Goal: Transaction & Acquisition: Purchase product/service

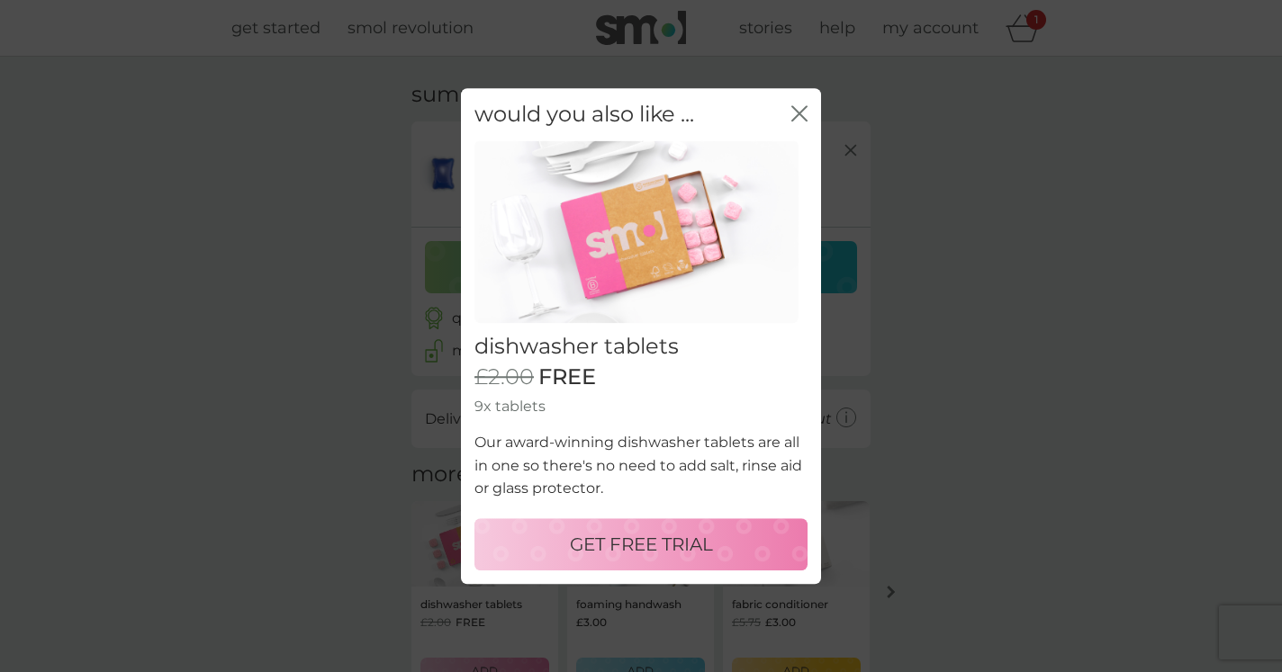
click at [683, 542] on p "GET FREE TRIAL" at bounding box center [641, 544] width 143 height 29
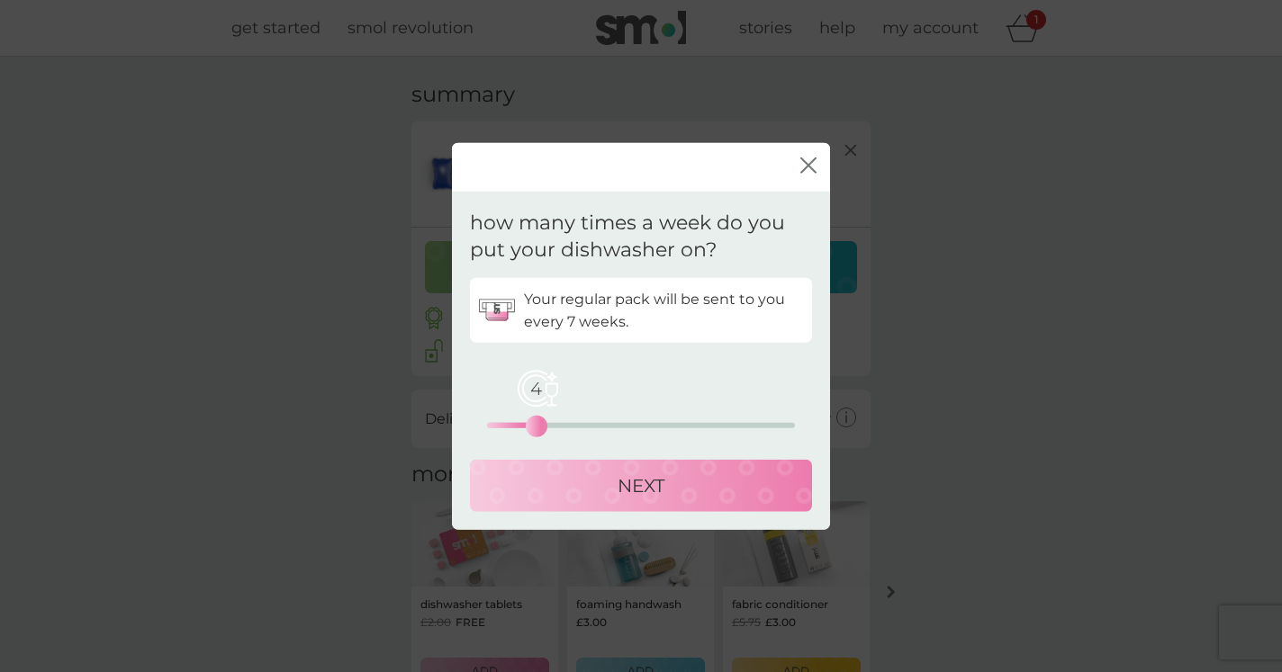
drag, startPoint x: 491, startPoint y: 425, endPoint x: 531, endPoint y: 428, distance: 40.7
click at [533, 428] on div "4" at bounding box center [536, 426] width 7 height 7
click at [659, 484] on p "NEXT" at bounding box center [641, 486] width 47 height 29
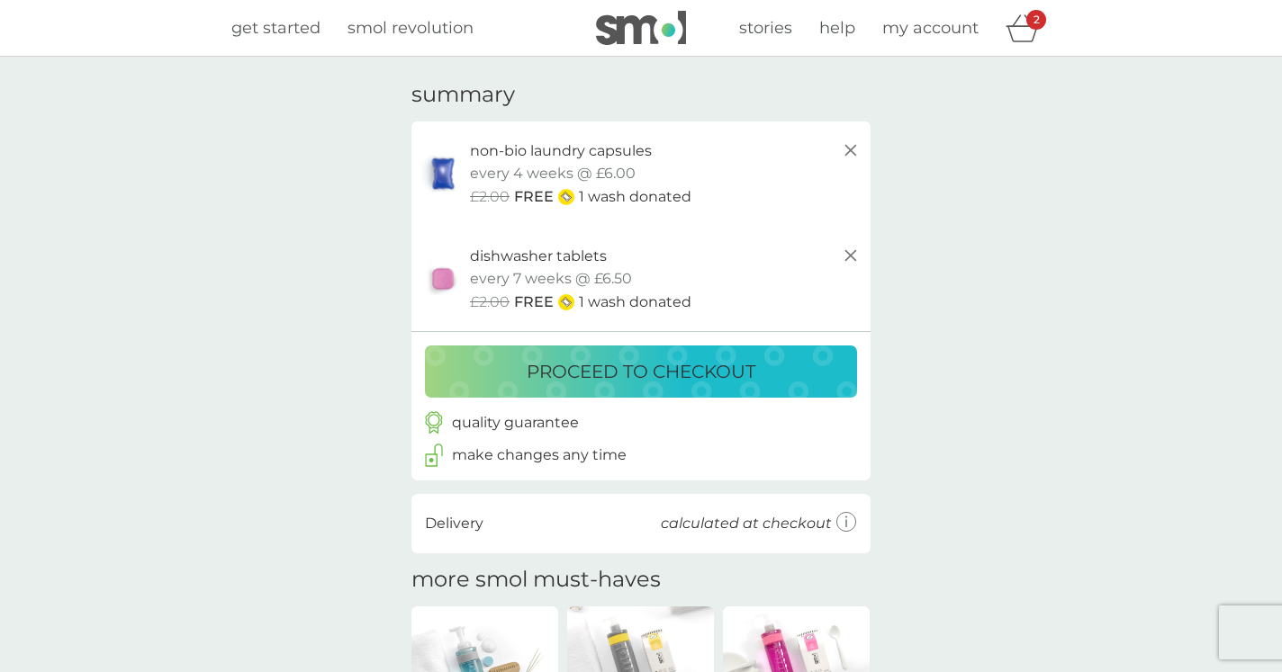
click at [732, 374] on p "proceed to checkout" at bounding box center [641, 371] width 229 height 29
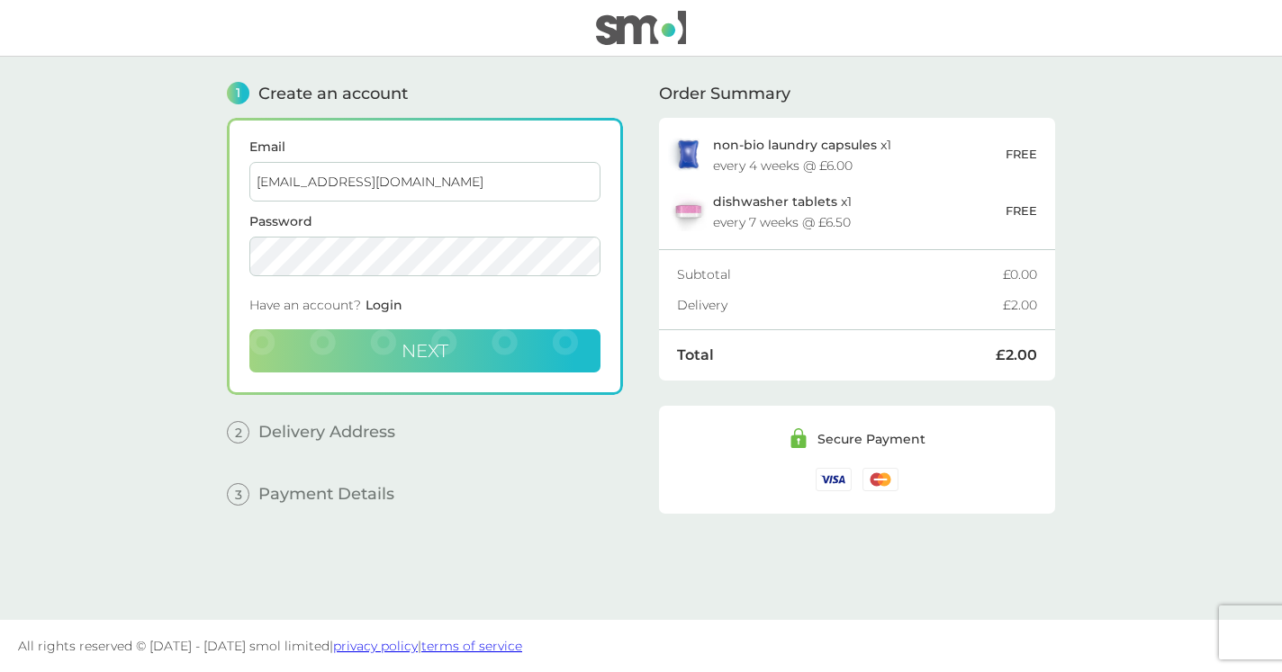
click at [400, 362] on button "Next" at bounding box center [424, 350] width 351 height 43
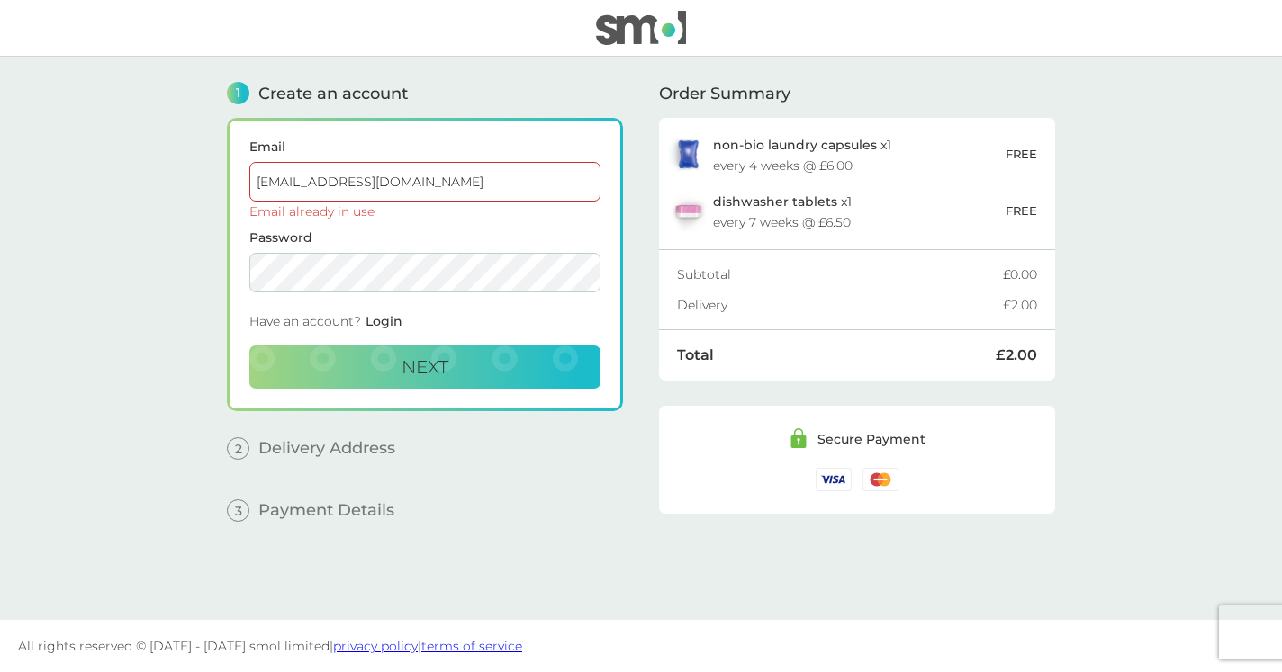
click at [231, 275] on div "Email [EMAIL_ADDRESS][DOMAIN_NAME] Email already in use Password Have an accoun…" at bounding box center [425, 264] width 396 height 293
drag, startPoint x: 399, startPoint y: 185, endPoint x: 249, endPoint y: 182, distance: 149.5
click at [249, 182] on input "[EMAIL_ADDRESS][DOMAIN_NAME]" at bounding box center [424, 182] width 351 height 40
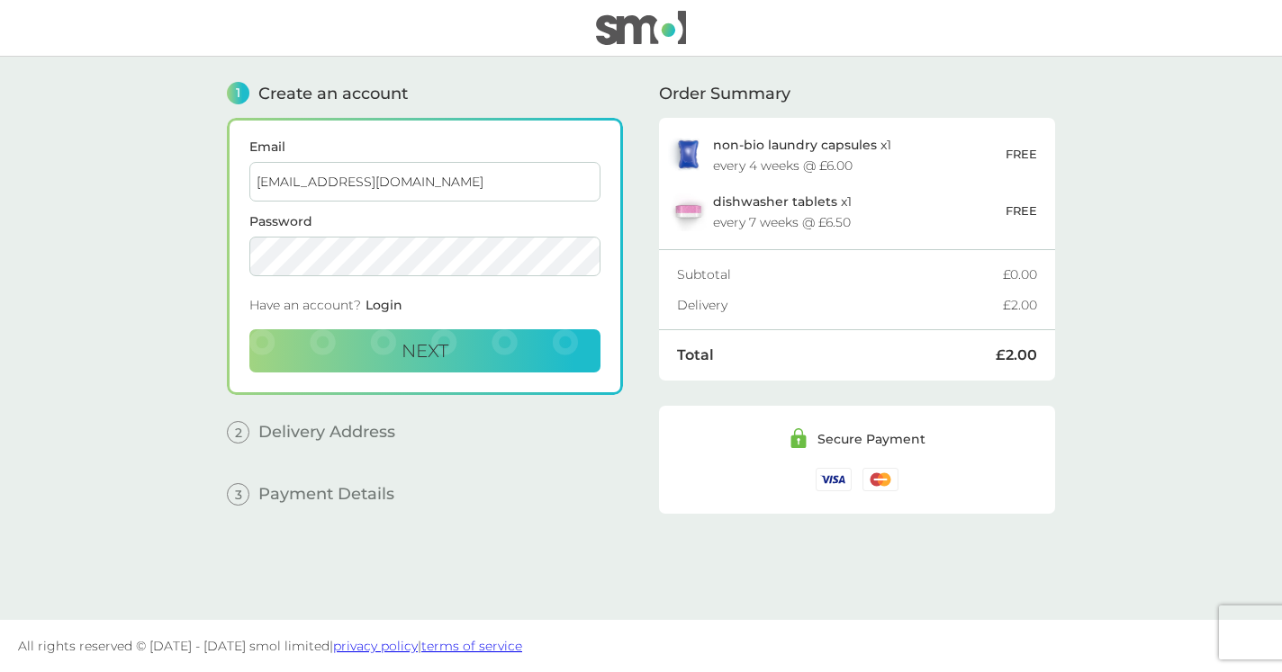
type input "[EMAIL_ADDRESS][DOMAIN_NAME]"
click at [248, 259] on div "Email [EMAIL_ADDRESS][DOMAIN_NAME] Password Have an account? Login Next" at bounding box center [425, 256] width 396 height 277
click at [231, 258] on div "Email [EMAIL_ADDRESS][DOMAIN_NAME] Password Have an account? Login Next" at bounding box center [425, 256] width 396 height 277
click at [349, 347] on button "Next" at bounding box center [424, 350] width 351 height 43
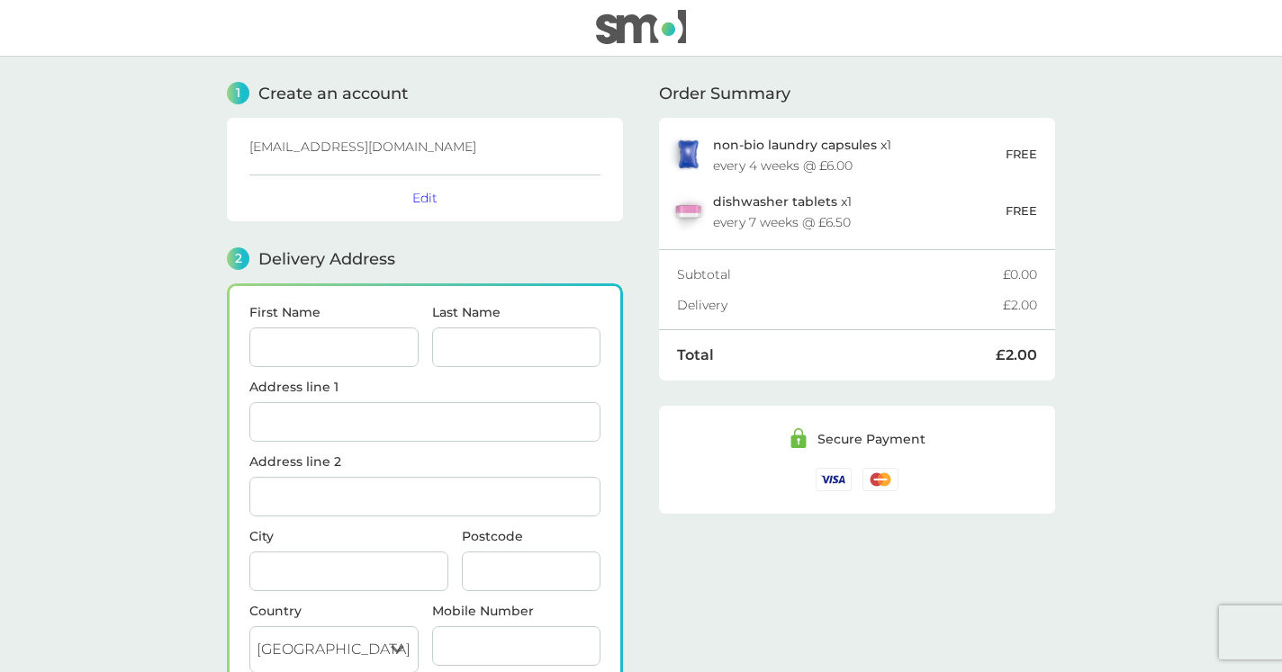
scroll to position [221, 0]
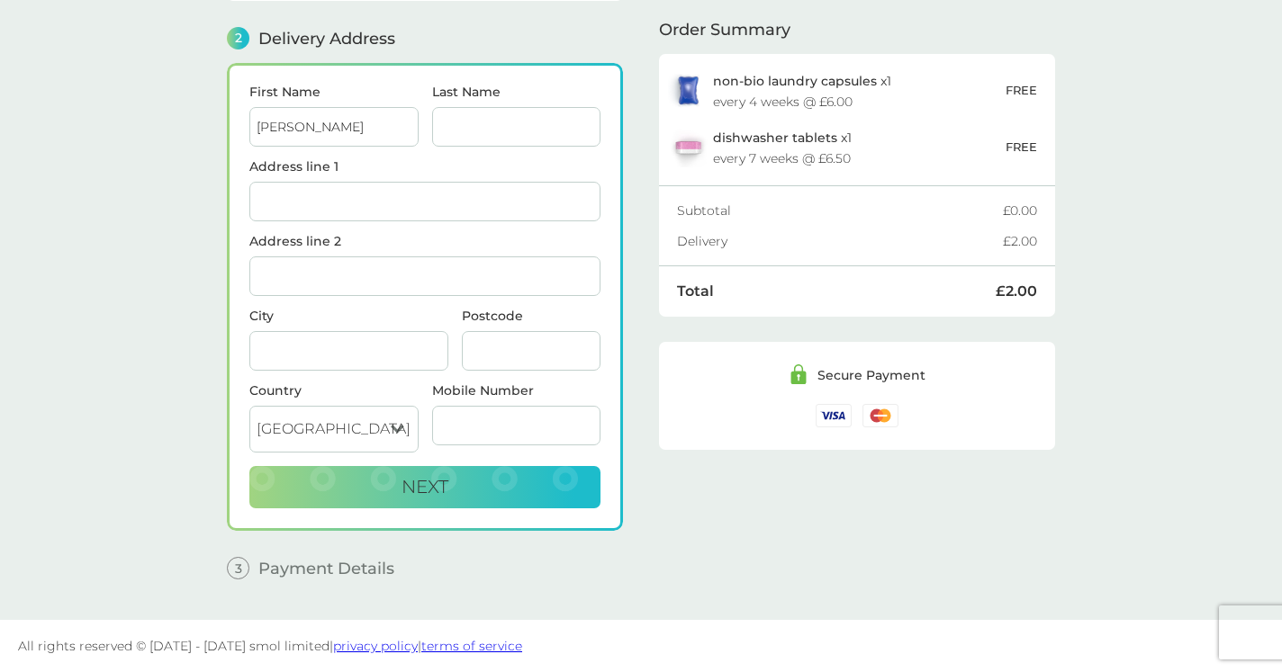
type input "[PERSON_NAME]"
type input "Ticehurst"
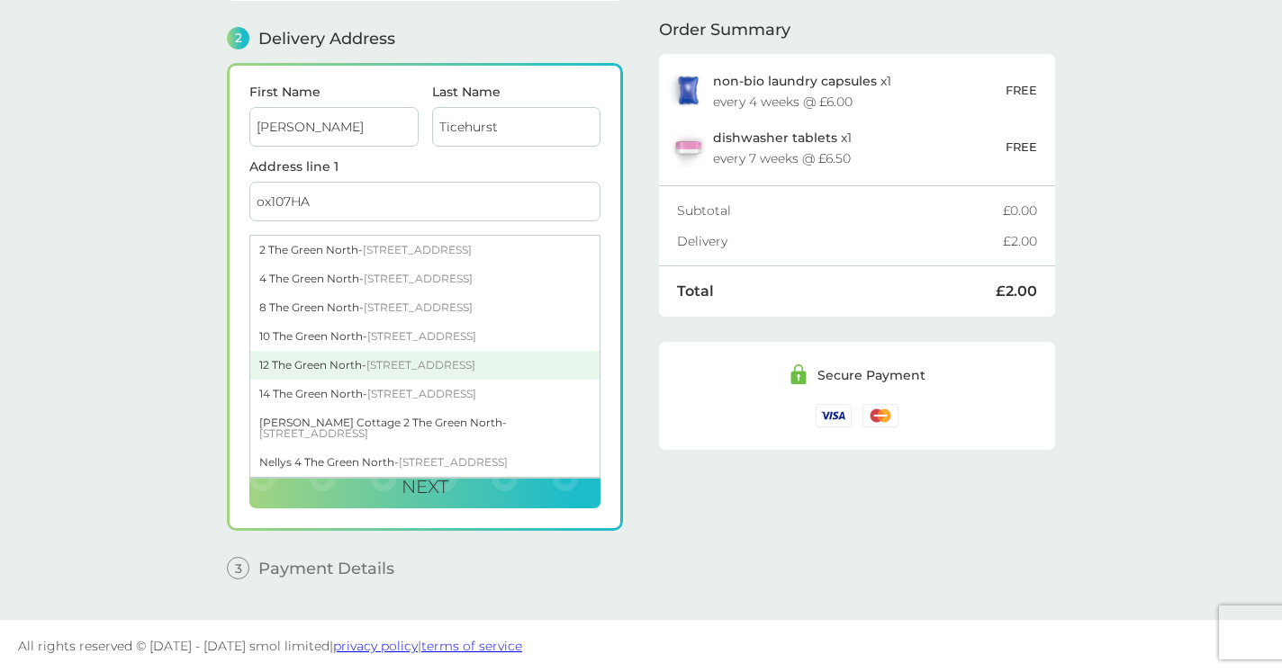
click at [358, 360] on div "[STREET_ADDRESS]" at bounding box center [424, 365] width 349 height 29
type input "[STREET_ADDRESS]"
type input "Wallingford"
type input "OX10 7HA"
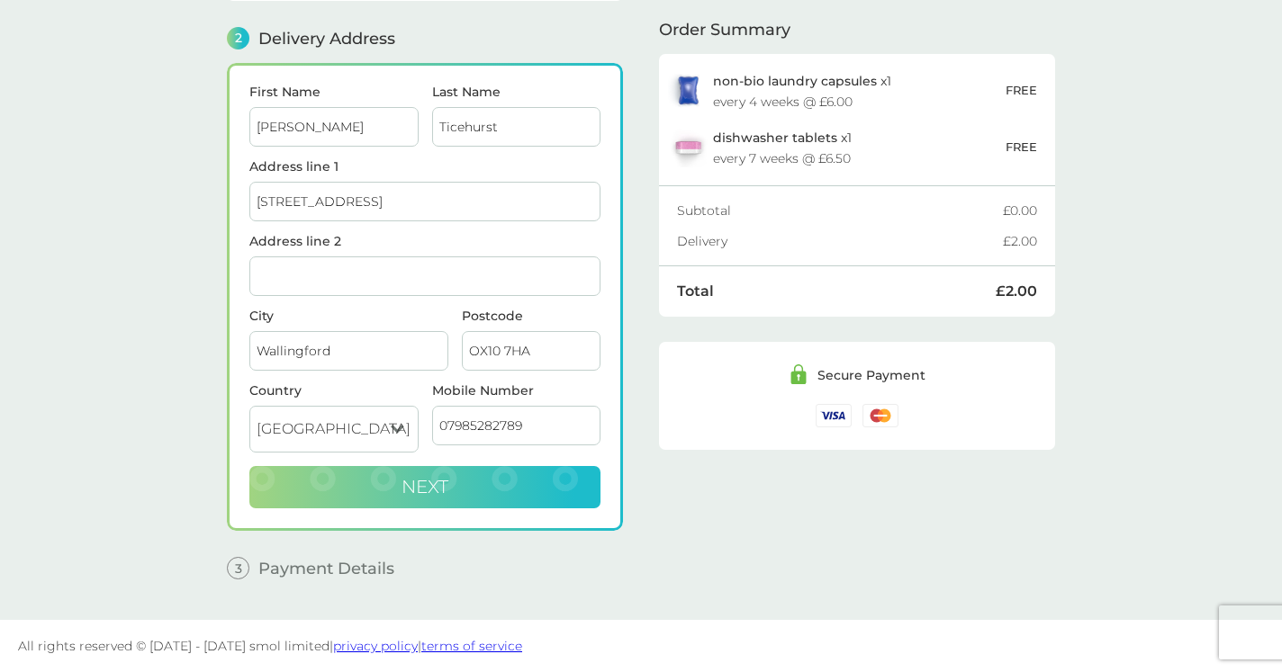
type input "07985282789"
click at [433, 489] on span "Next" at bounding box center [424, 487] width 47 height 22
checkbox input "true"
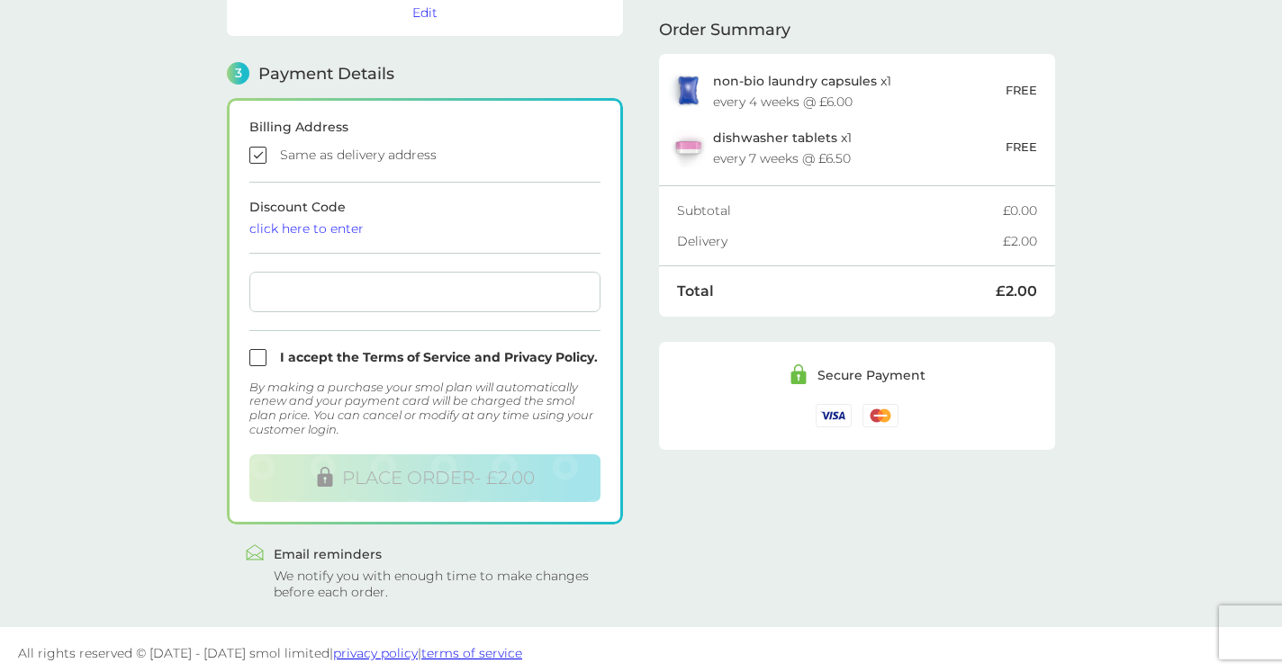
scroll to position [466, 0]
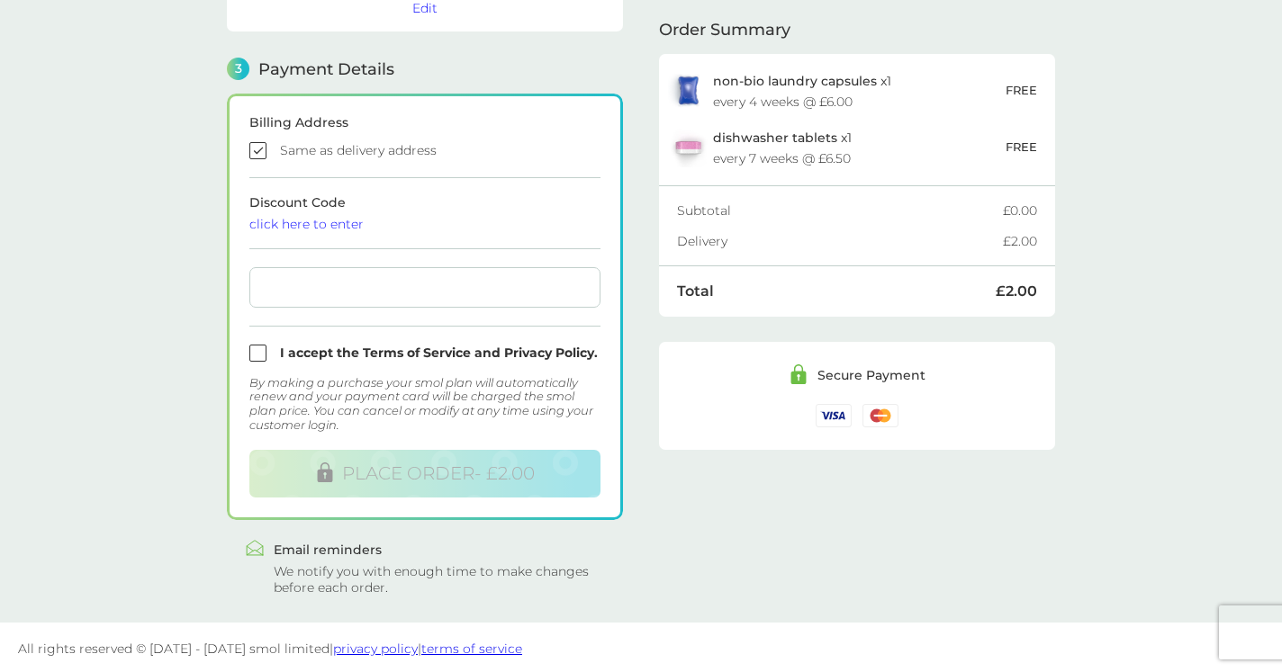
click at [258, 356] on input "checkbox" at bounding box center [424, 353] width 351 height 17
checkbox input "true"
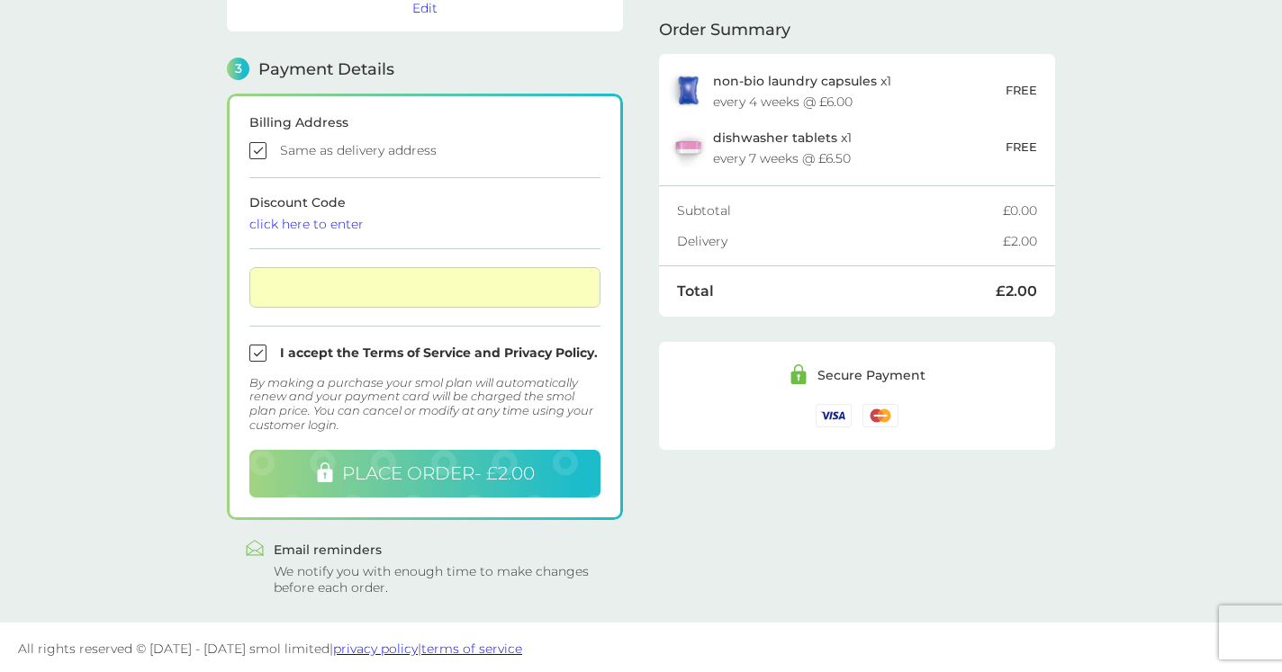
click at [428, 473] on span "PLACE ORDER - £2.00" at bounding box center [438, 474] width 193 height 22
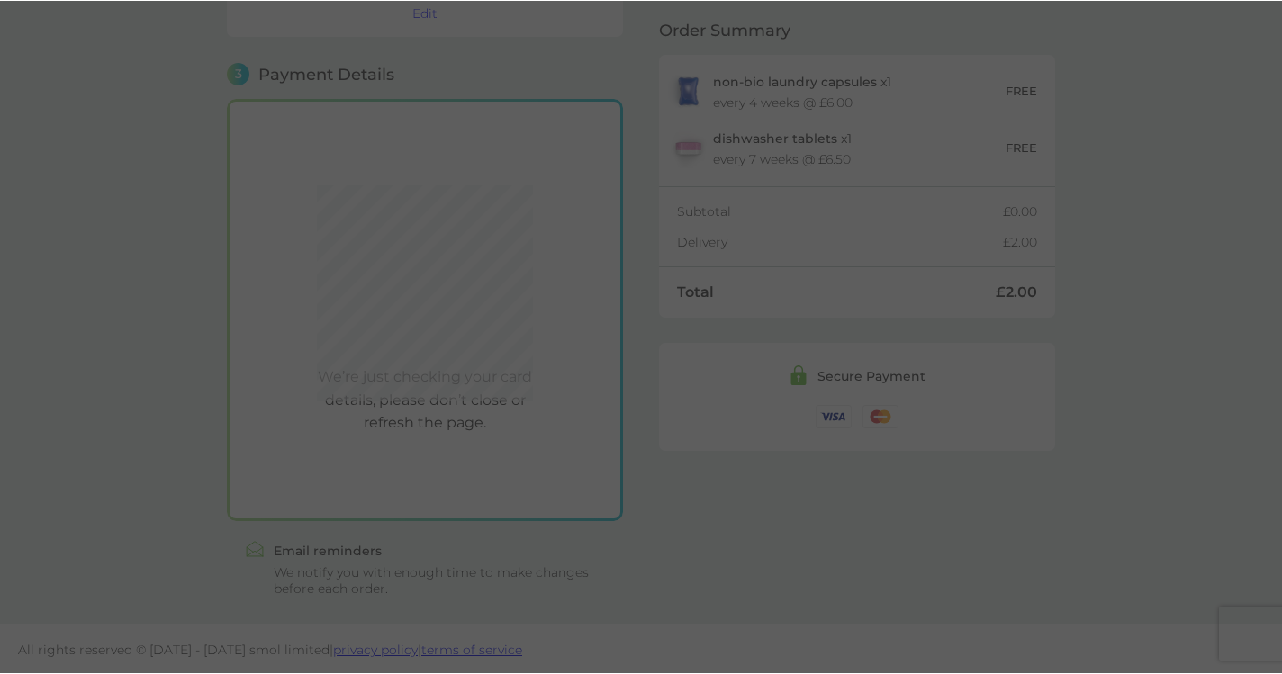
scroll to position [460, 0]
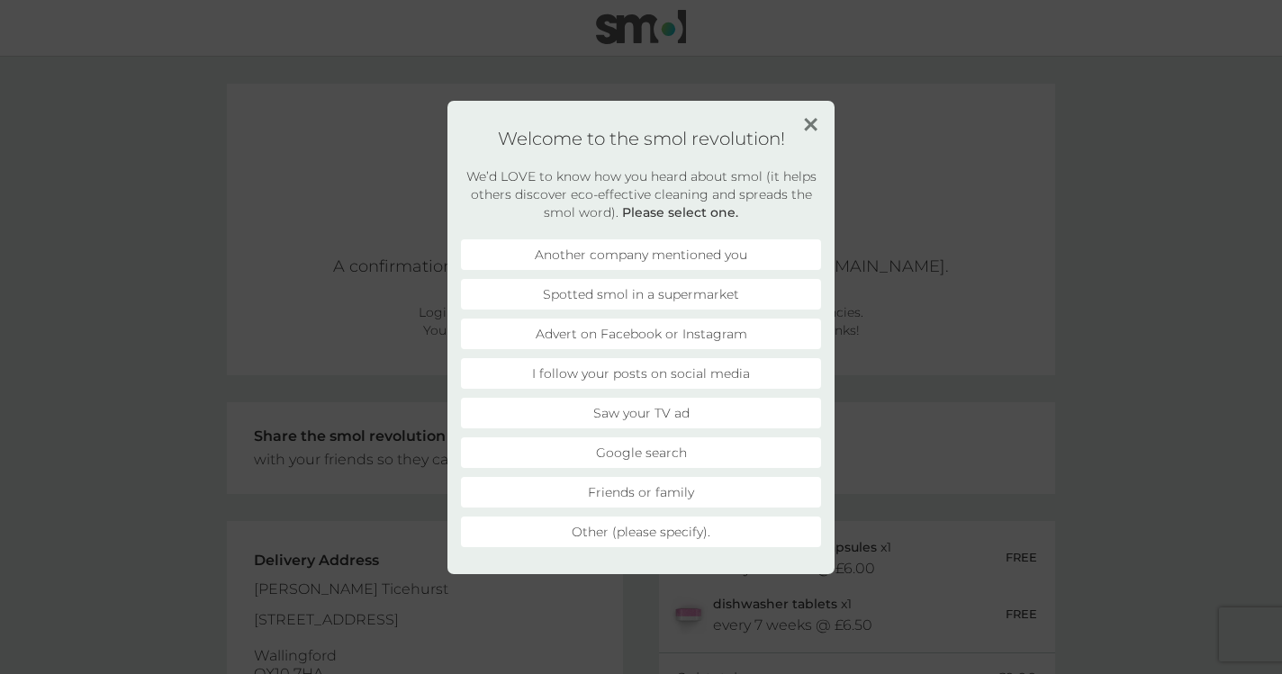
click at [662, 489] on li "Friends or family" at bounding box center [641, 492] width 360 height 31
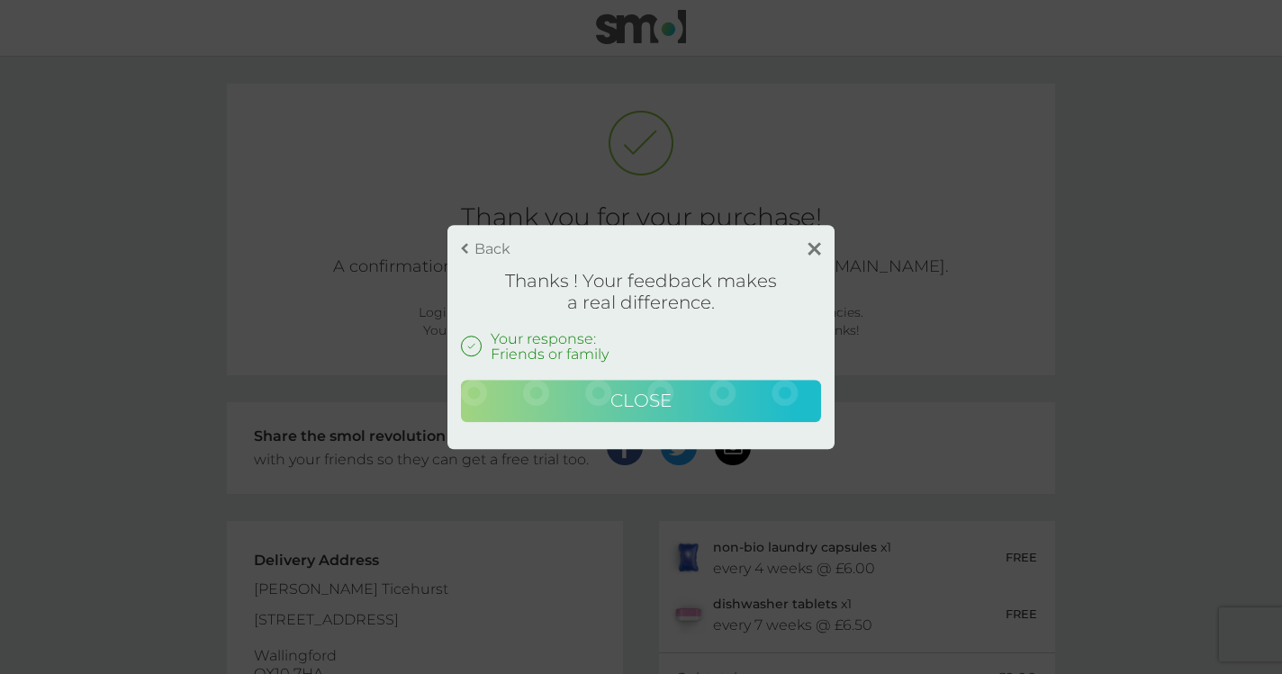
click at [664, 401] on span "Close" at bounding box center [640, 401] width 61 height 22
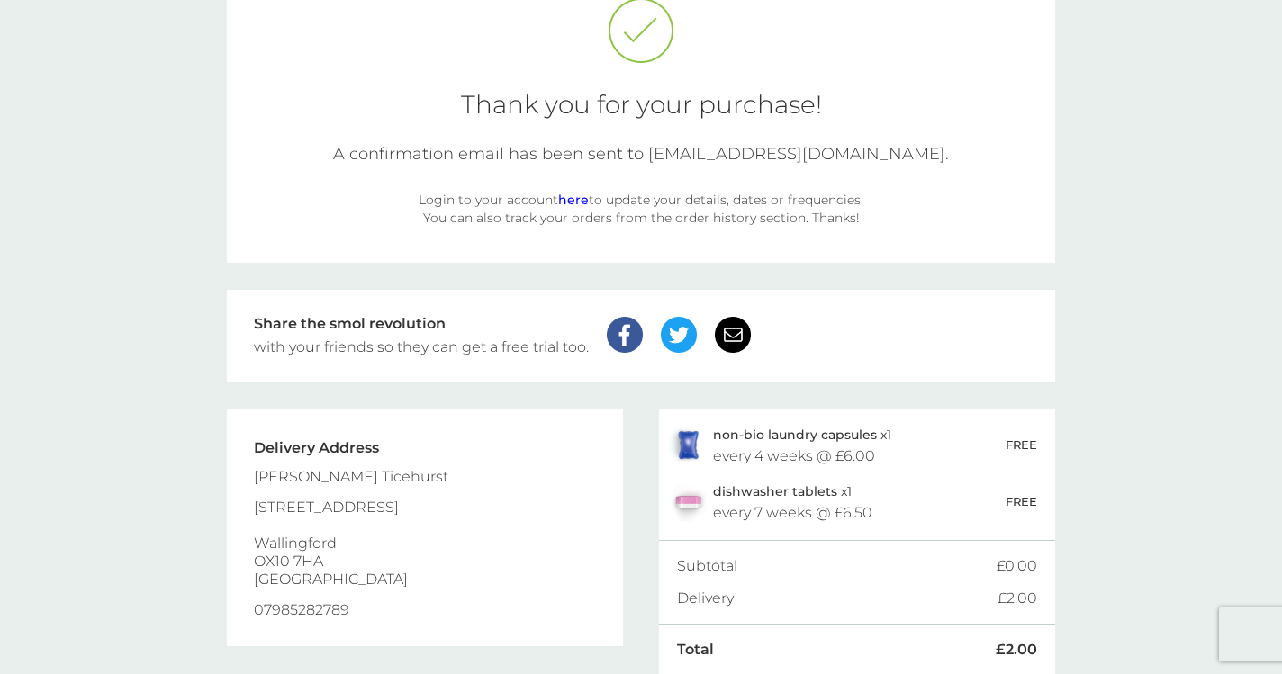
scroll to position [102, 0]
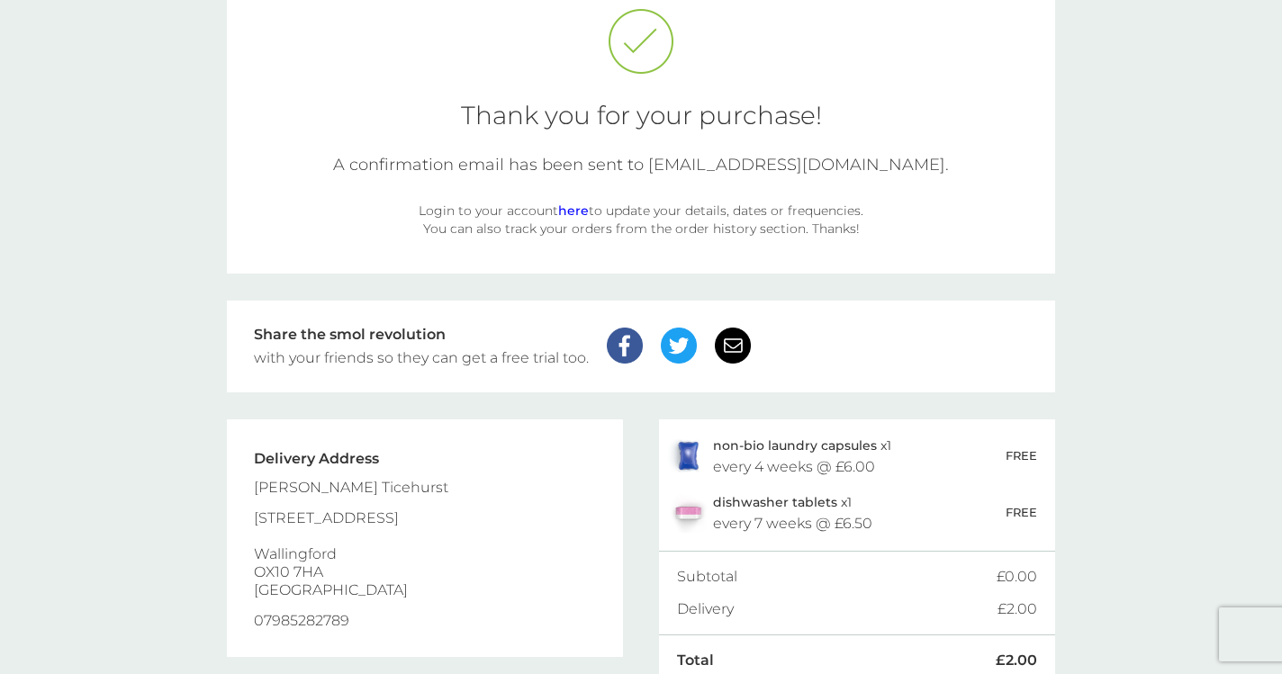
click at [572, 210] on link "here" at bounding box center [573, 211] width 31 height 16
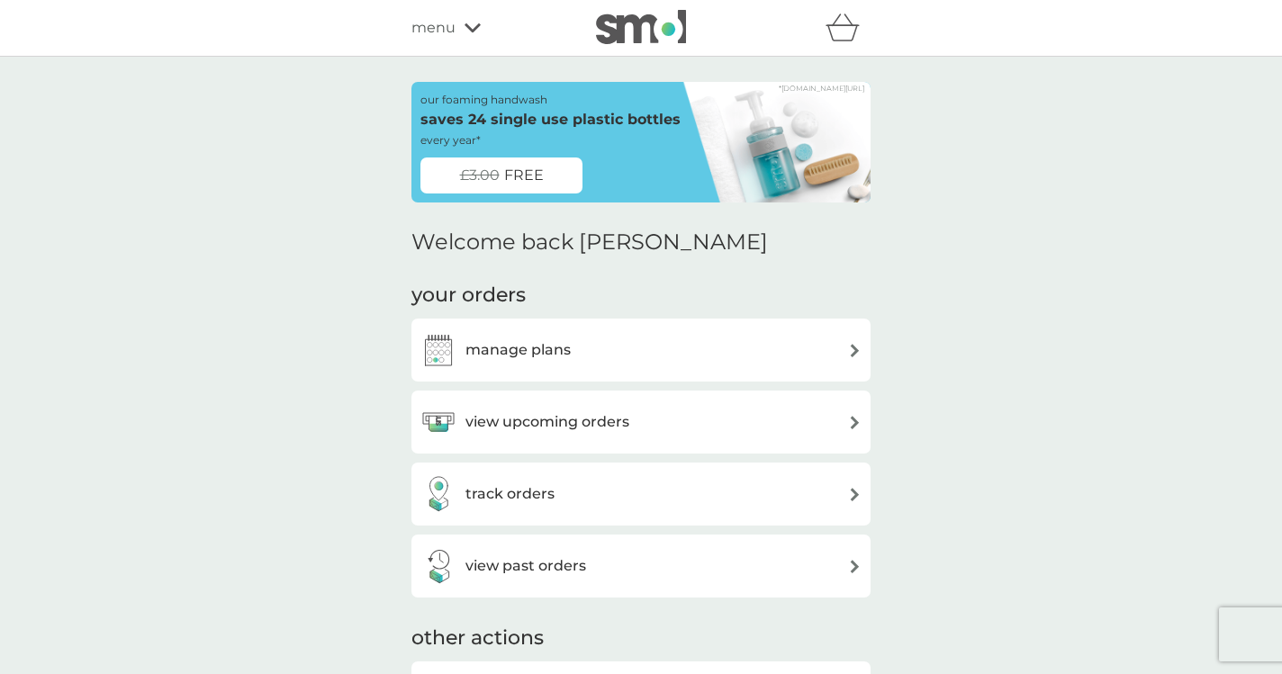
click at [670, 350] on div "manage plans" at bounding box center [640, 350] width 441 height 36
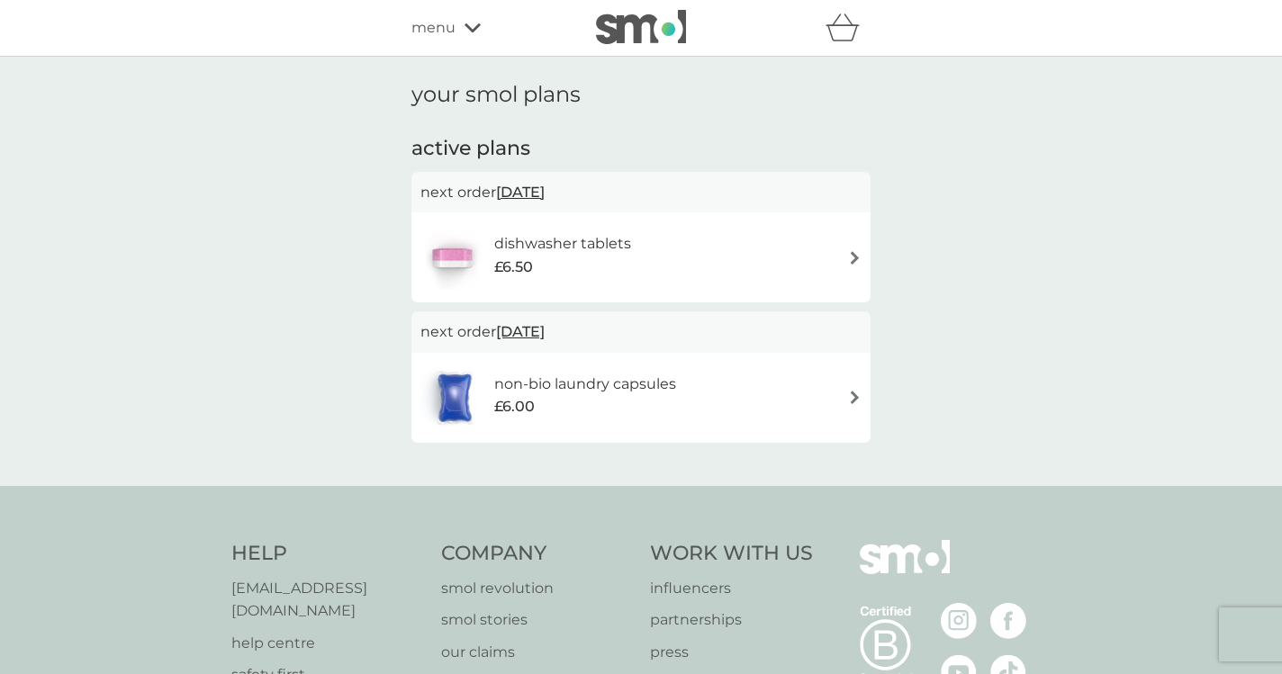
click at [850, 251] on img at bounding box center [855, 258] width 14 height 14
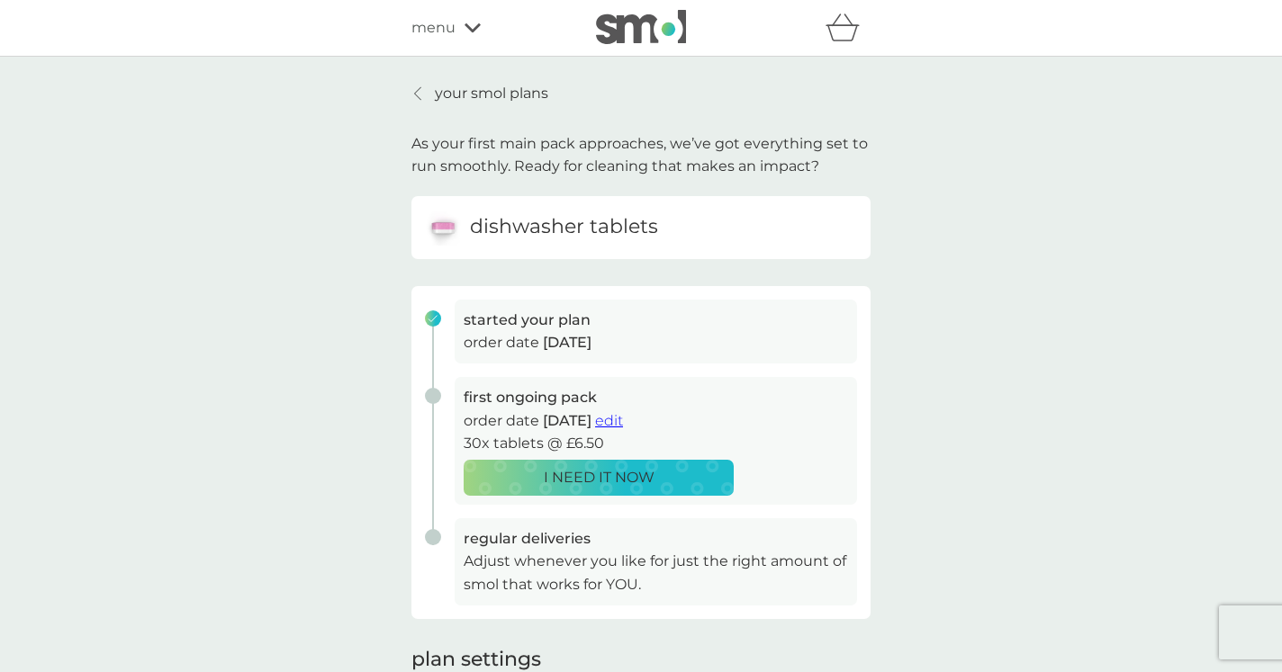
click at [422, 93] on div at bounding box center [418, 93] width 13 height 14
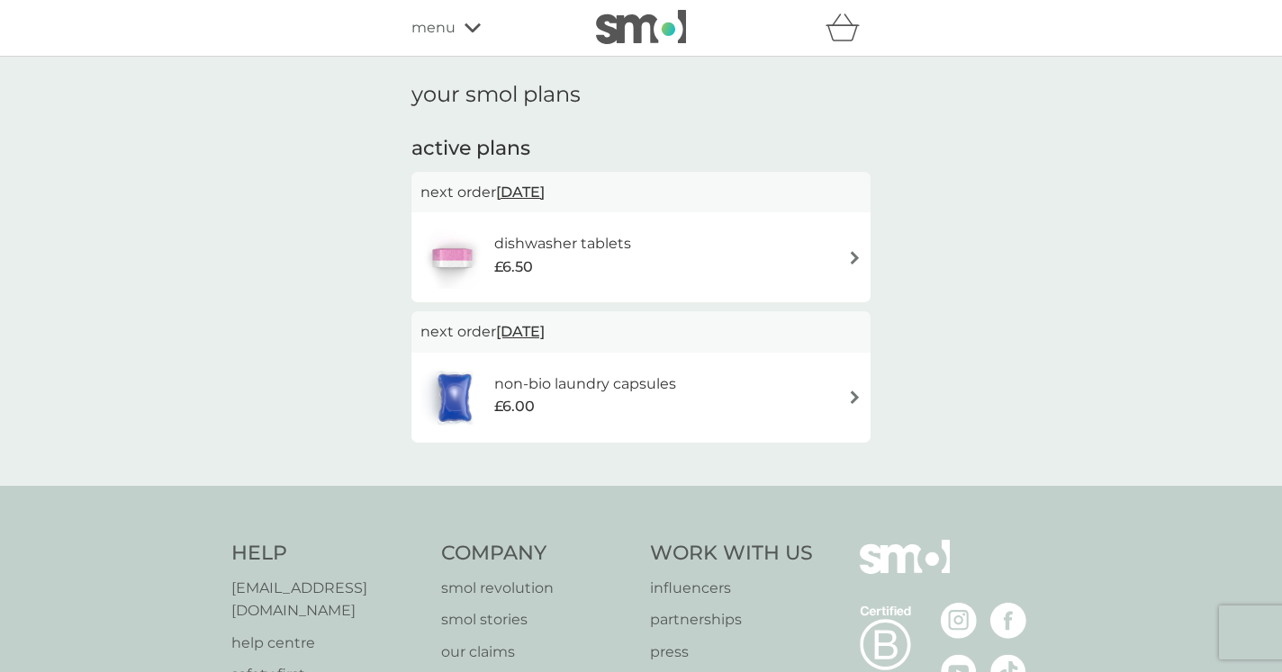
click at [855, 392] on img at bounding box center [855, 398] width 14 height 14
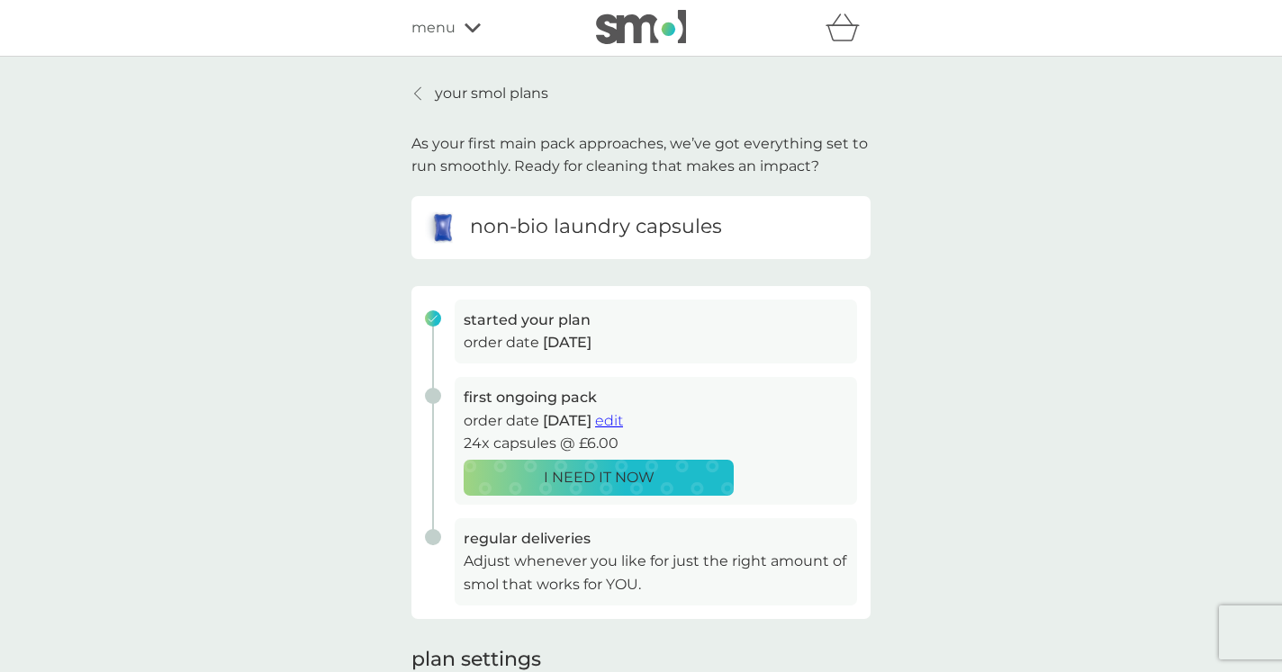
click at [472, 29] on icon at bounding box center [473, 28] width 16 height 11
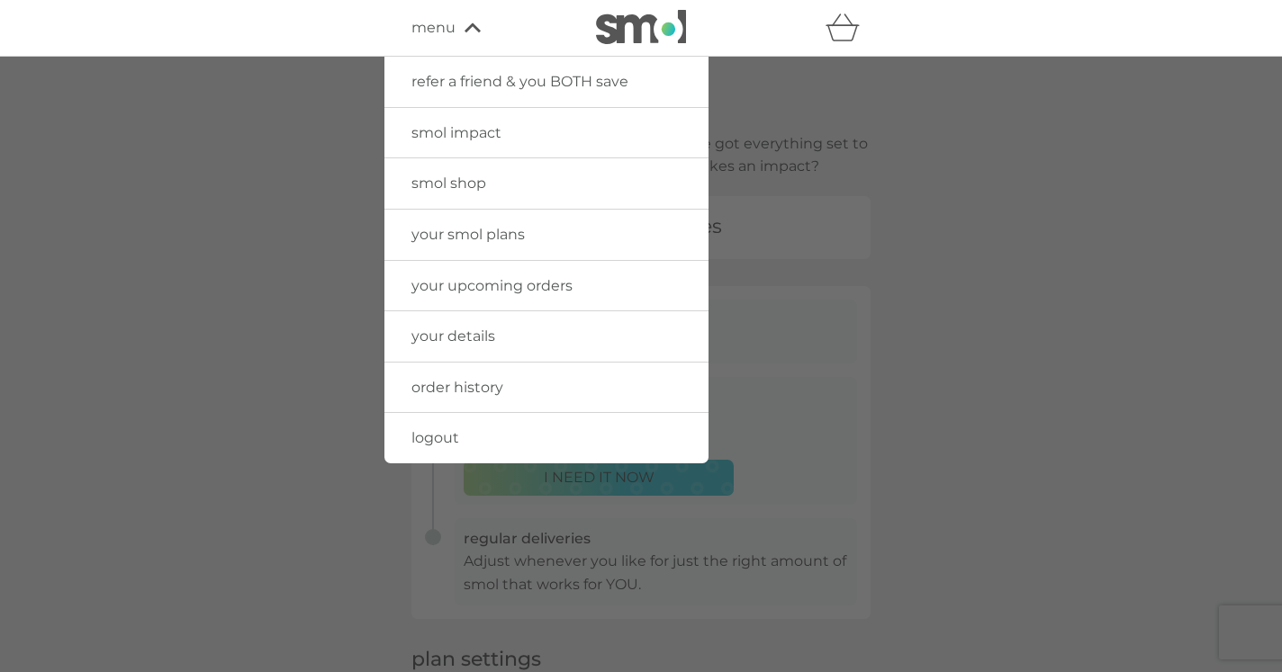
click at [457, 184] on span "smol shop" at bounding box center [448, 183] width 75 height 17
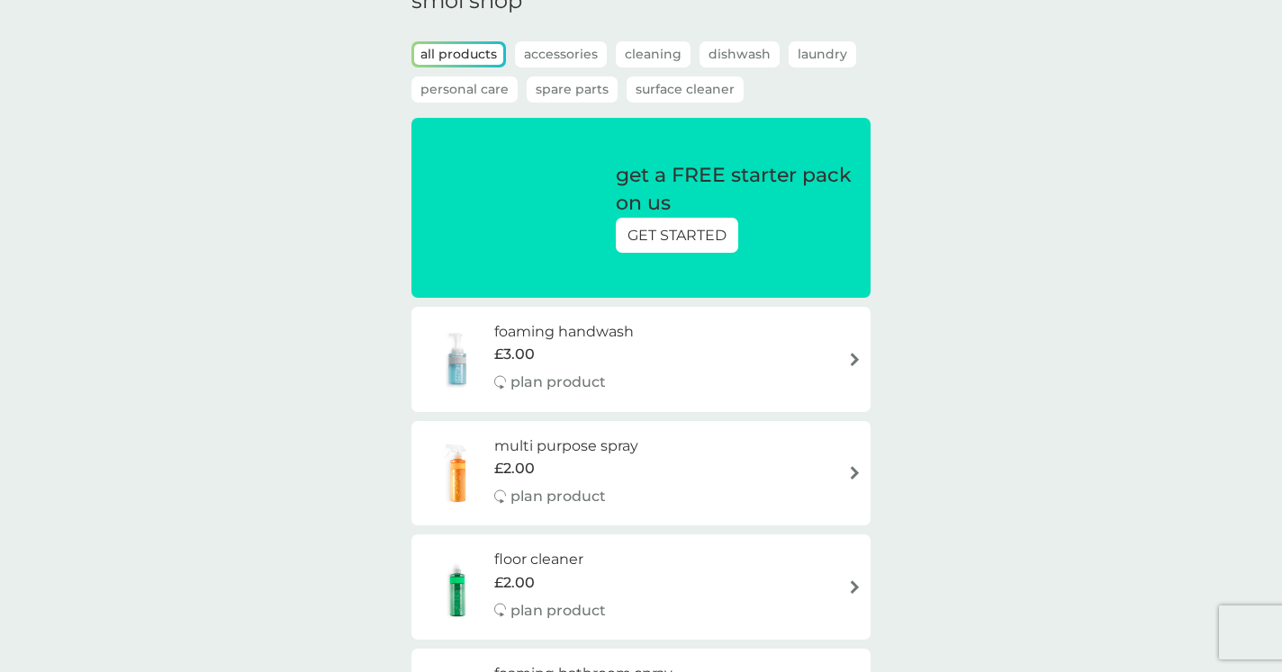
scroll to position [95, 0]
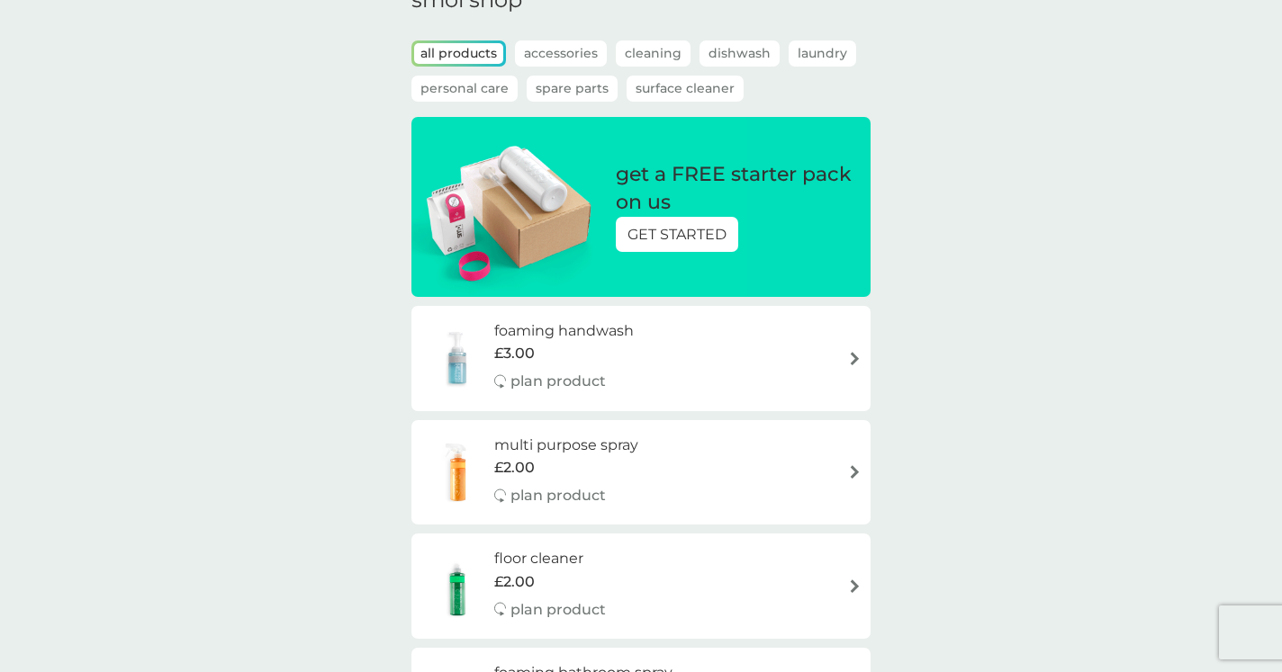
click at [705, 228] on p "GET STARTED" at bounding box center [676, 234] width 99 height 23
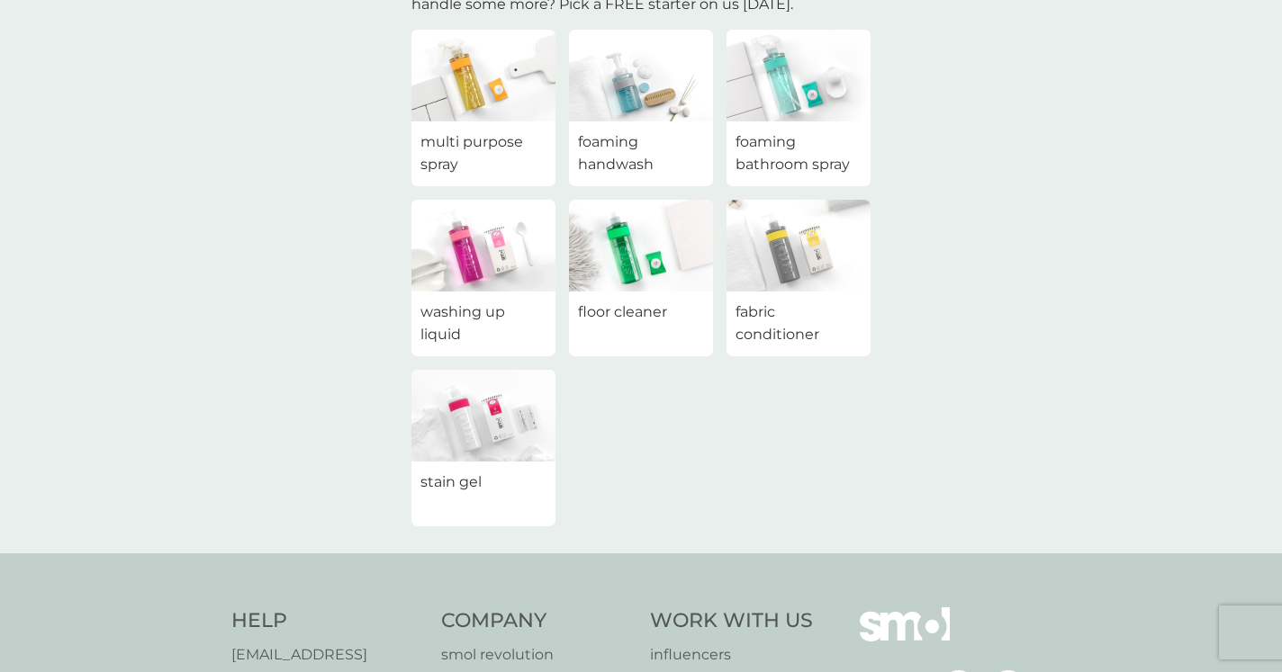
scroll to position [167, 0]
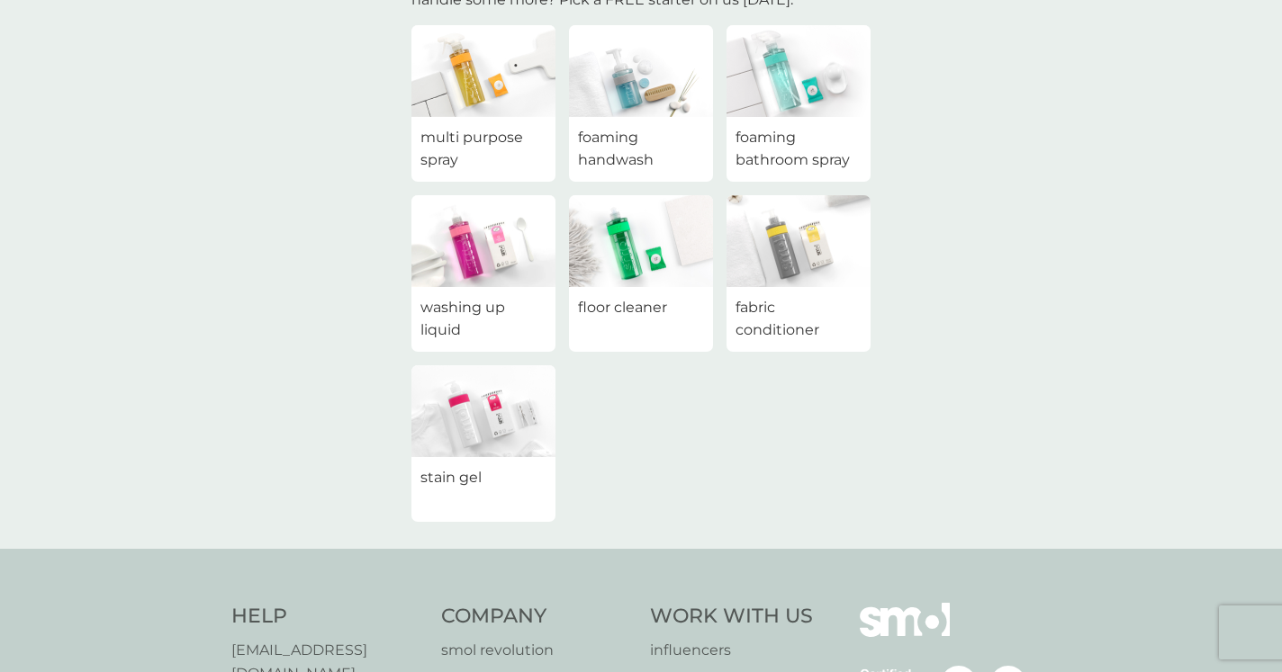
click at [634, 310] on span "floor cleaner" at bounding box center [622, 307] width 89 height 23
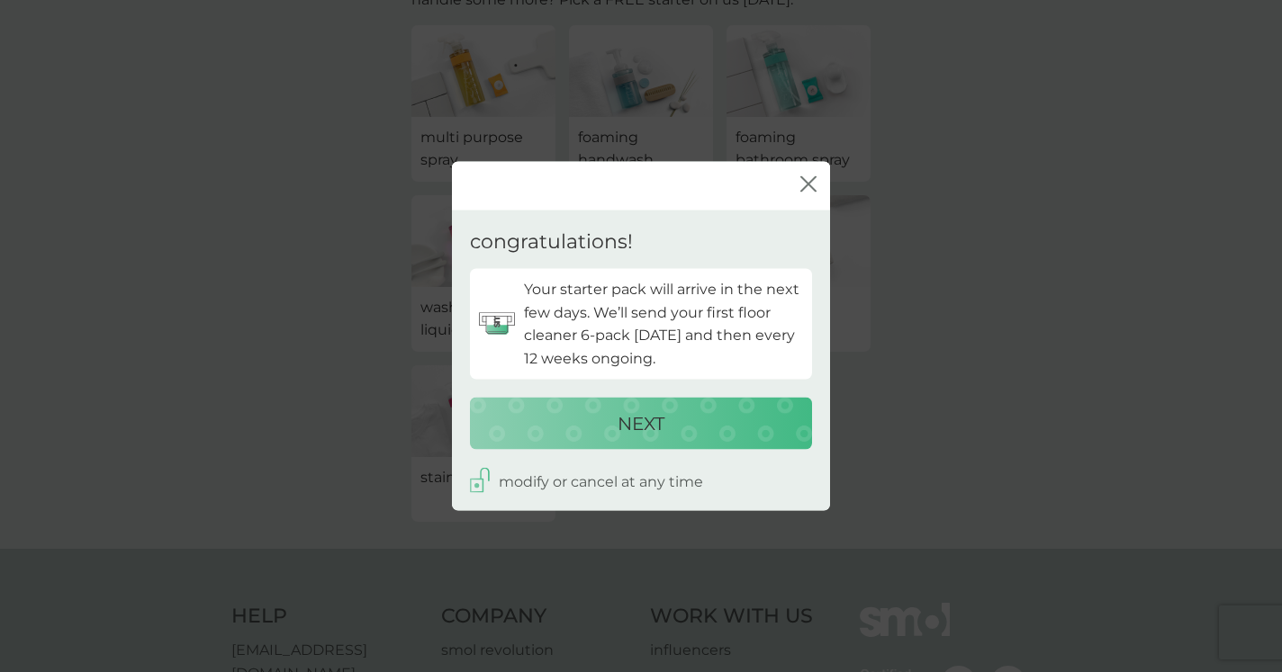
click at [803, 178] on icon "close" at bounding box center [808, 184] width 16 height 16
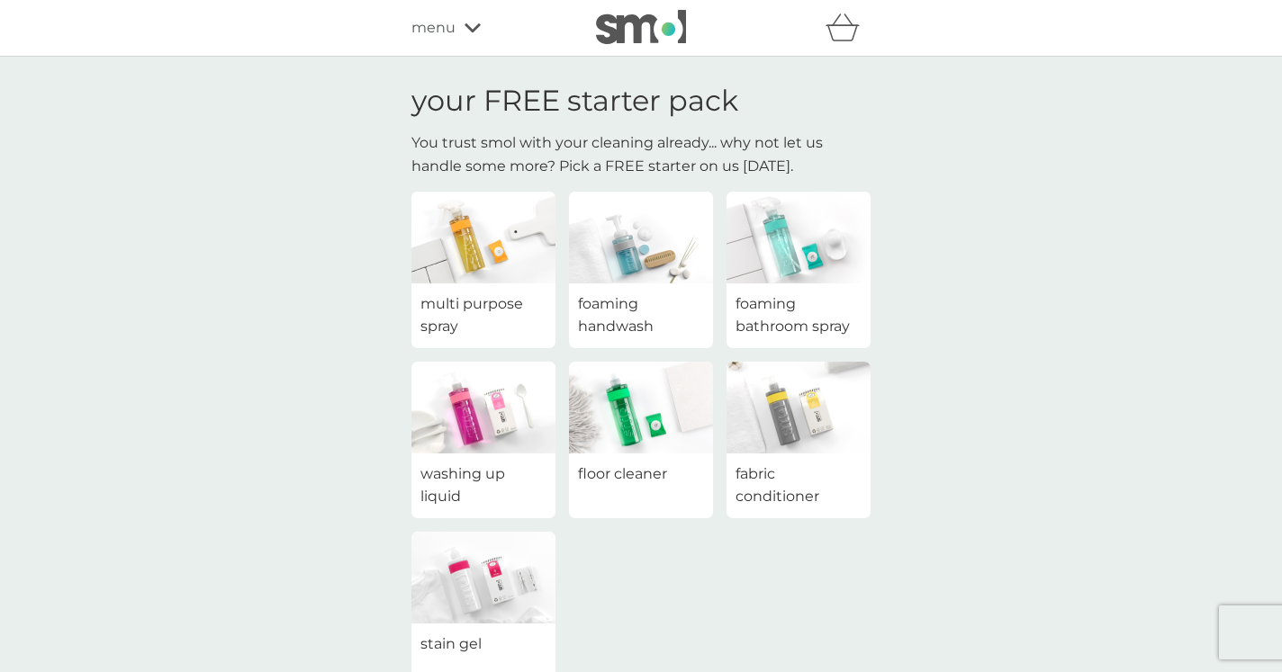
scroll to position [0, 0]
click at [435, 32] on span "menu" at bounding box center [433, 27] width 44 height 23
